Goal: Task Accomplishment & Management: Manage account settings

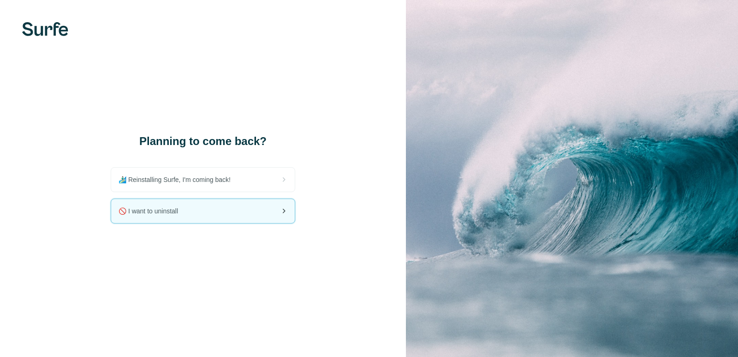
click at [178, 210] on span "🚫 I want to uninstall" at bounding box center [152, 210] width 67 height 9
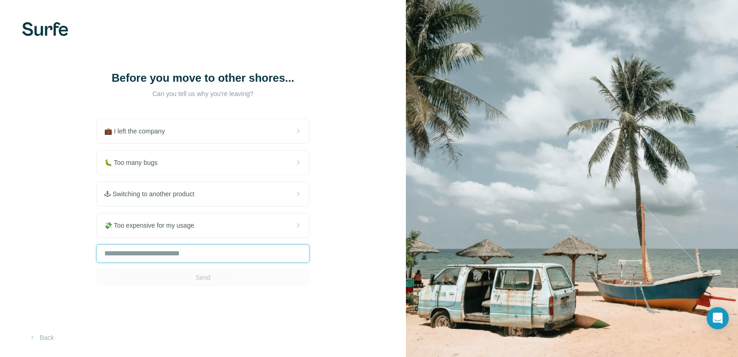
click at [161, 254] on input "text" at bounding box center [202, 253] width 213 height 18
type input "**********"
click at [201, 281] on span "Send" at bounding box center [203, 277] width 15 height 9
